Goal: Find specific page/section: Find specific page/section

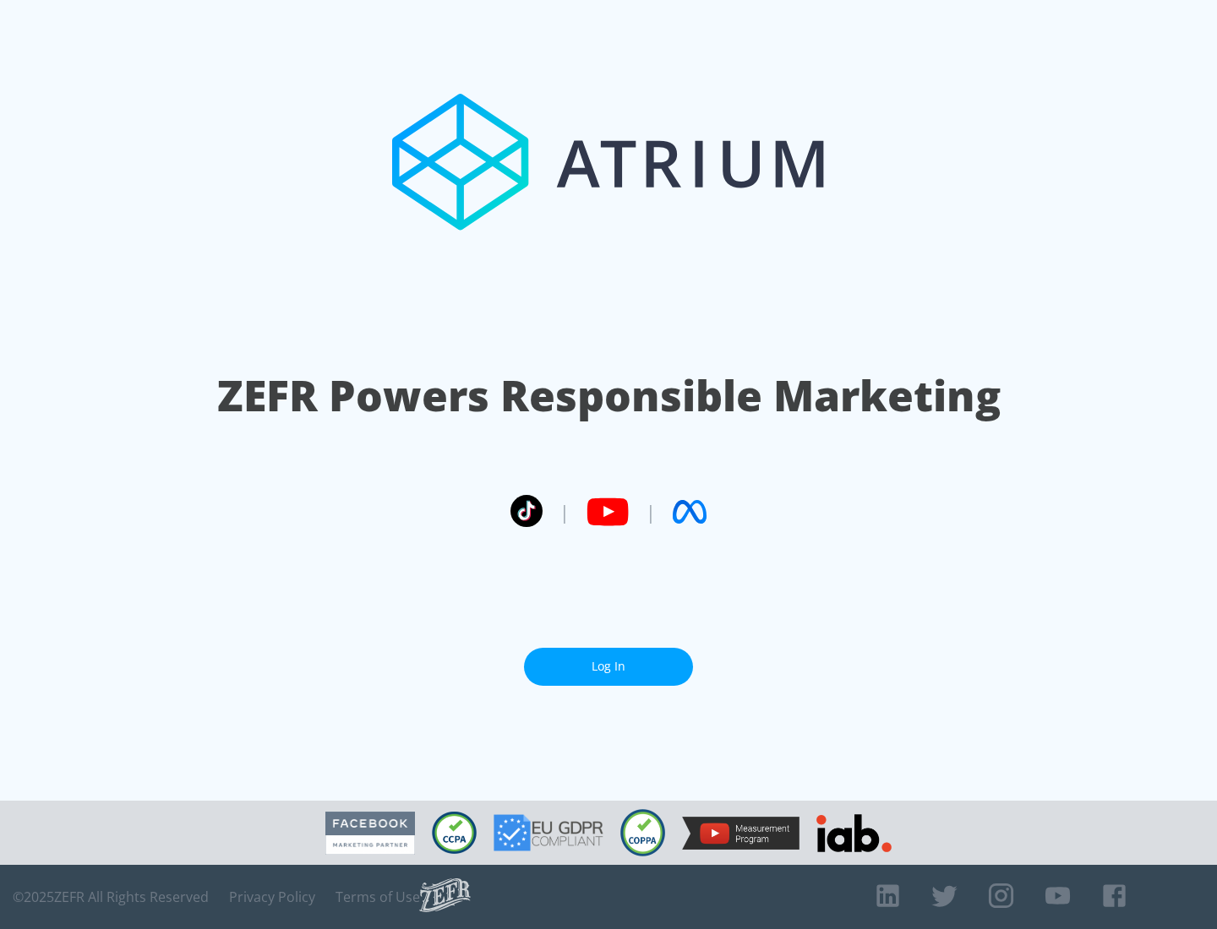
click at [608, 667] on link "Log In" at bounding box center [608, 667] width 169 height 38
